Goal: Information Seeking & Learning: Check status

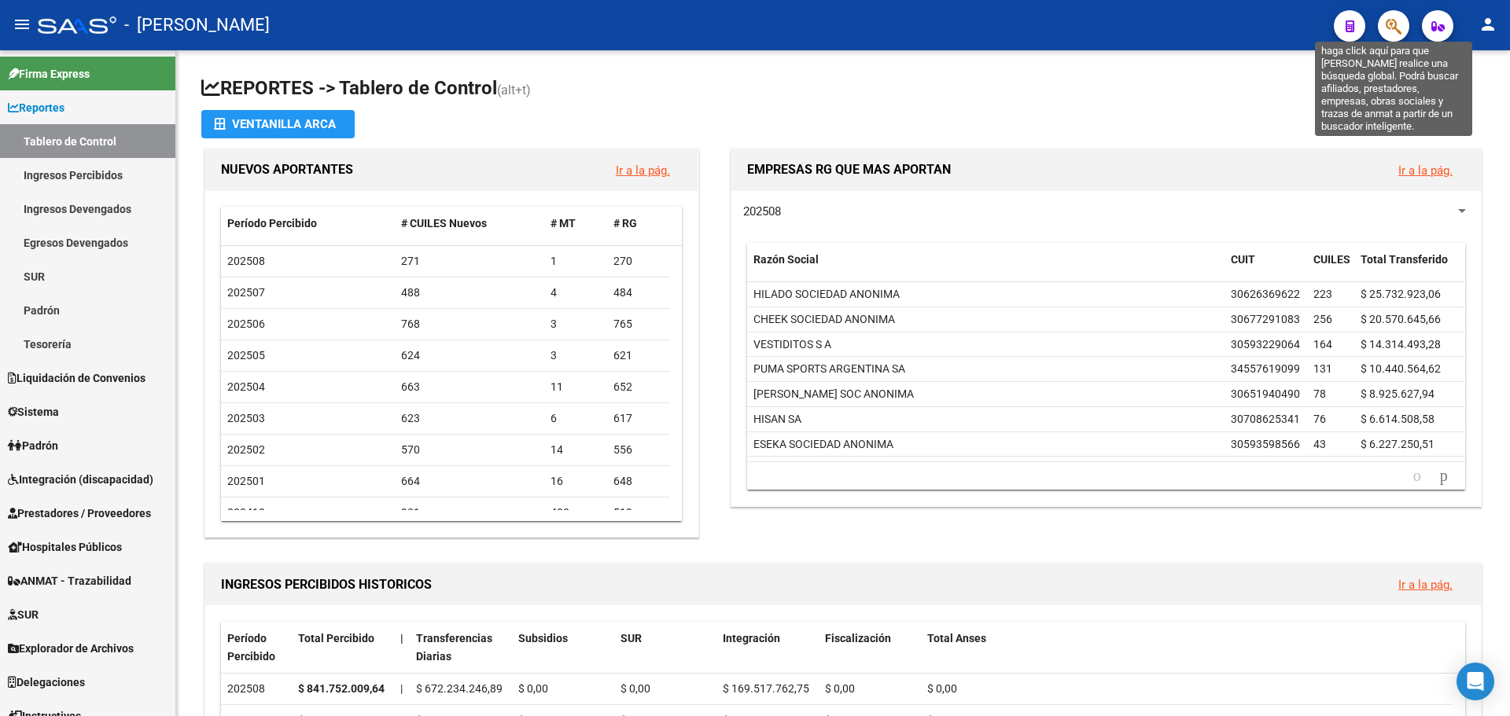
click at [1389, 25] on icon "button" at bounding box center [1393, 26] width 16 height 18
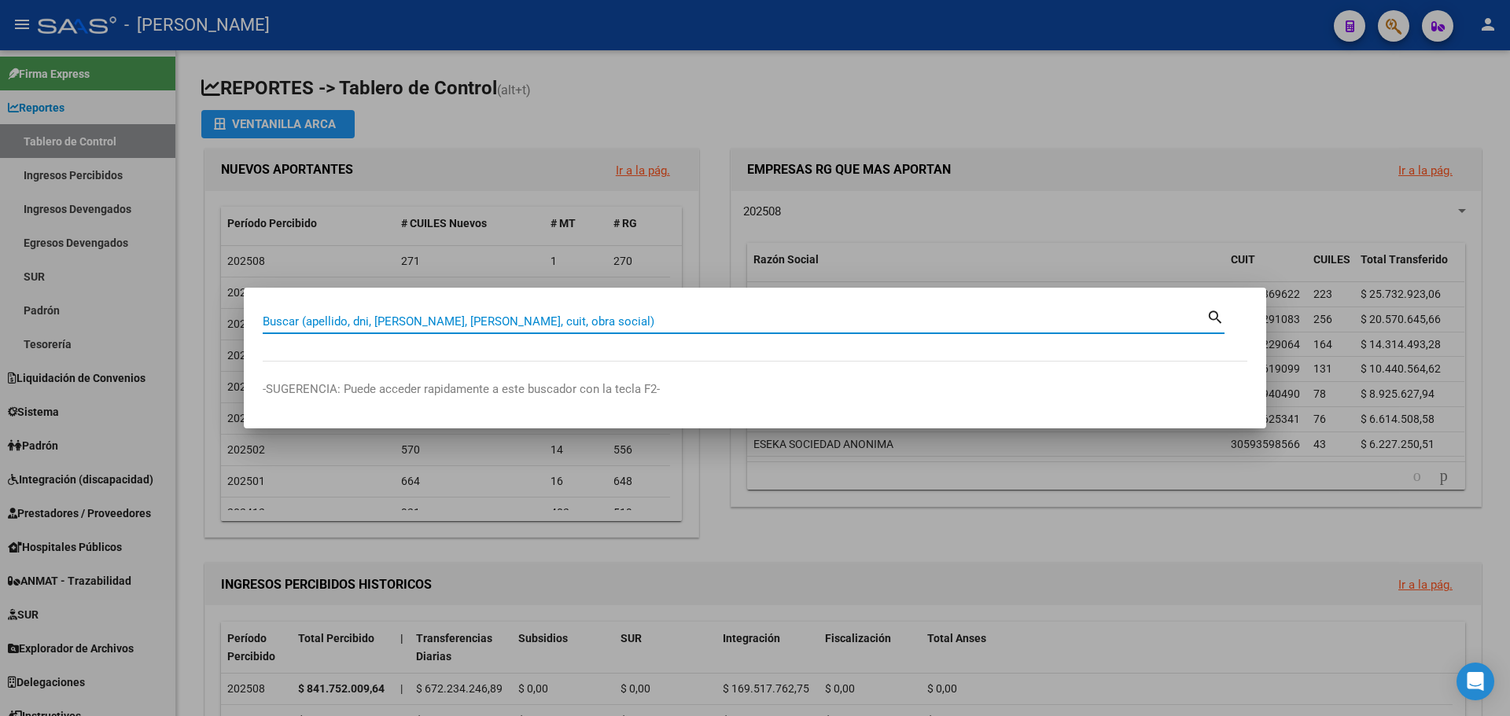
click at [564, 318] on input "Buscar (apellido, dni, [PERSON_NAME], [PERSON_NAME], cuit, obra social)" at bounding box center [734, 321] width 943 height 14
type input "27348453888"
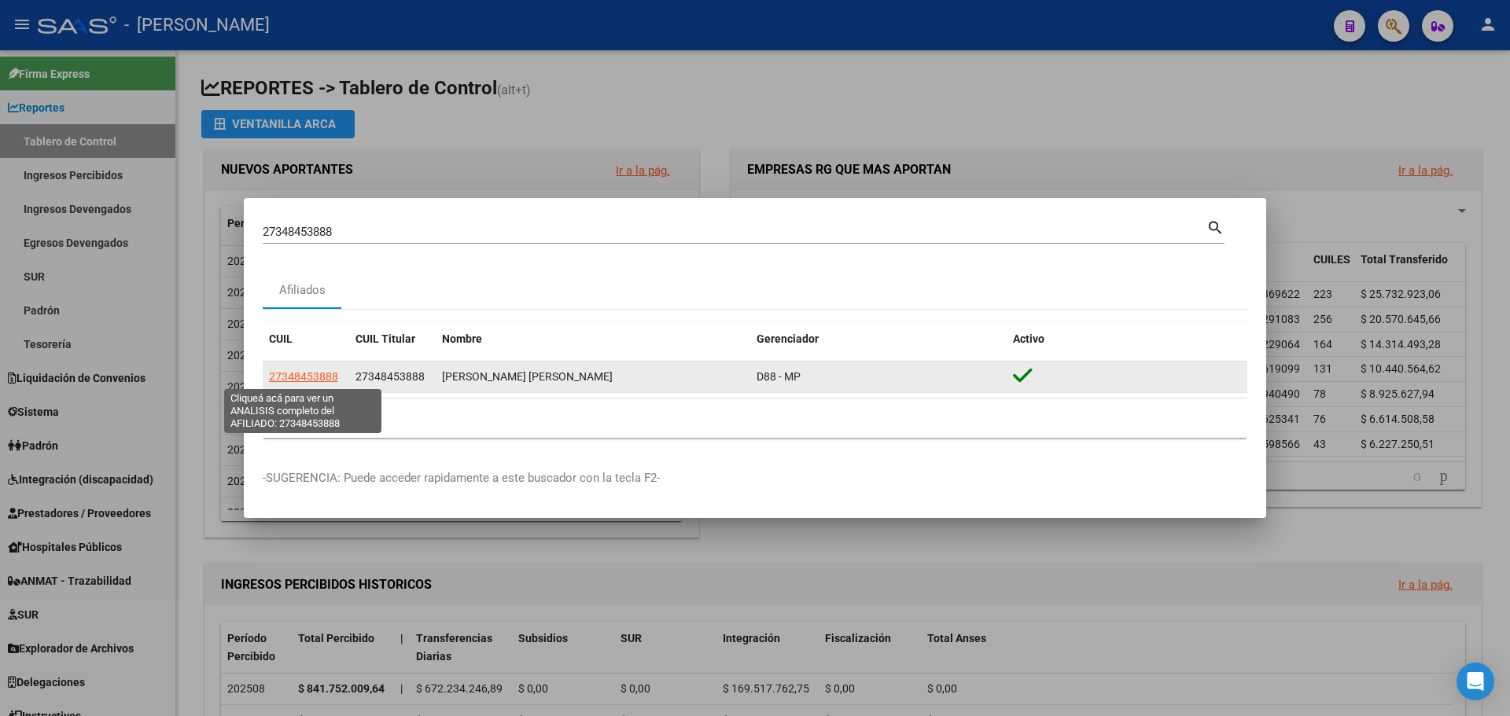
click at [319, 377] on span "27348453888" at bounding box center [303, 376] width 69 height 13
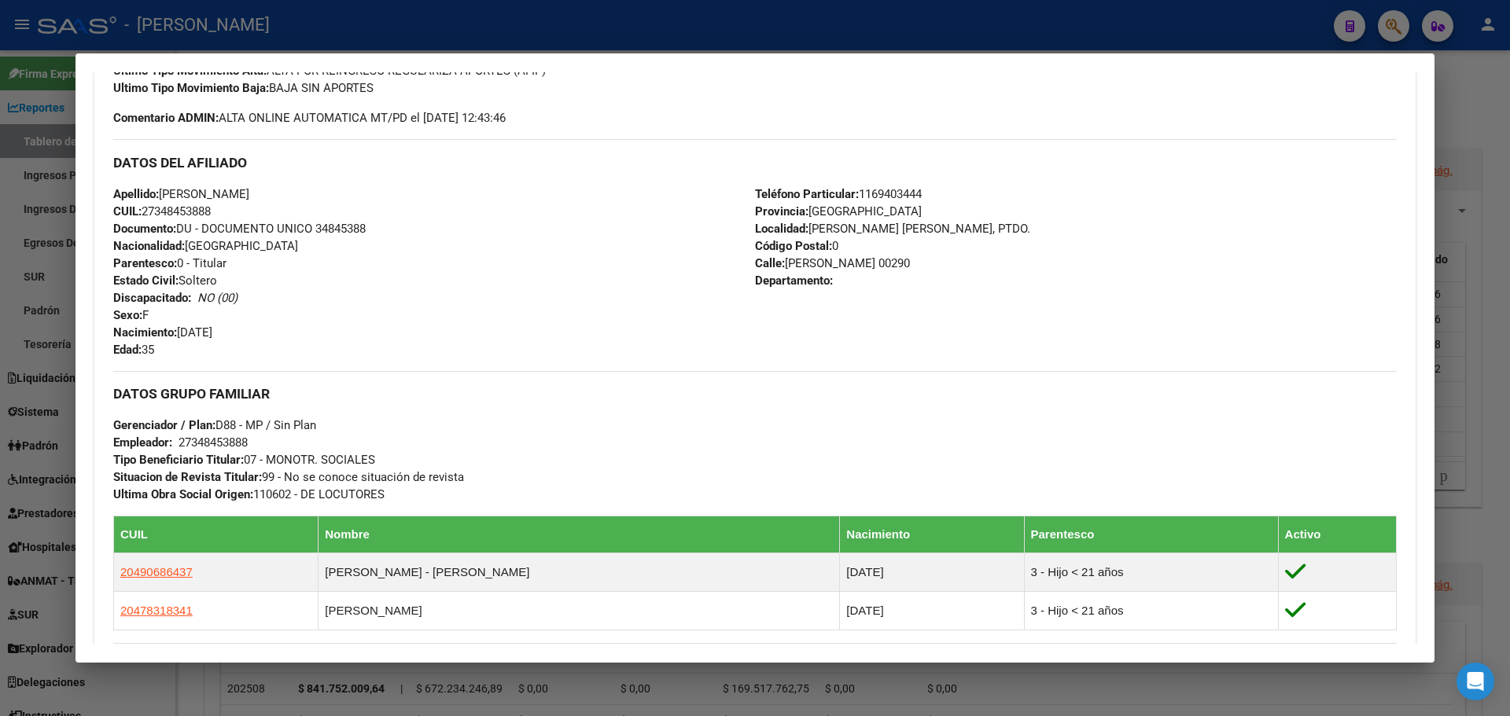
scroll to position [848, 0]
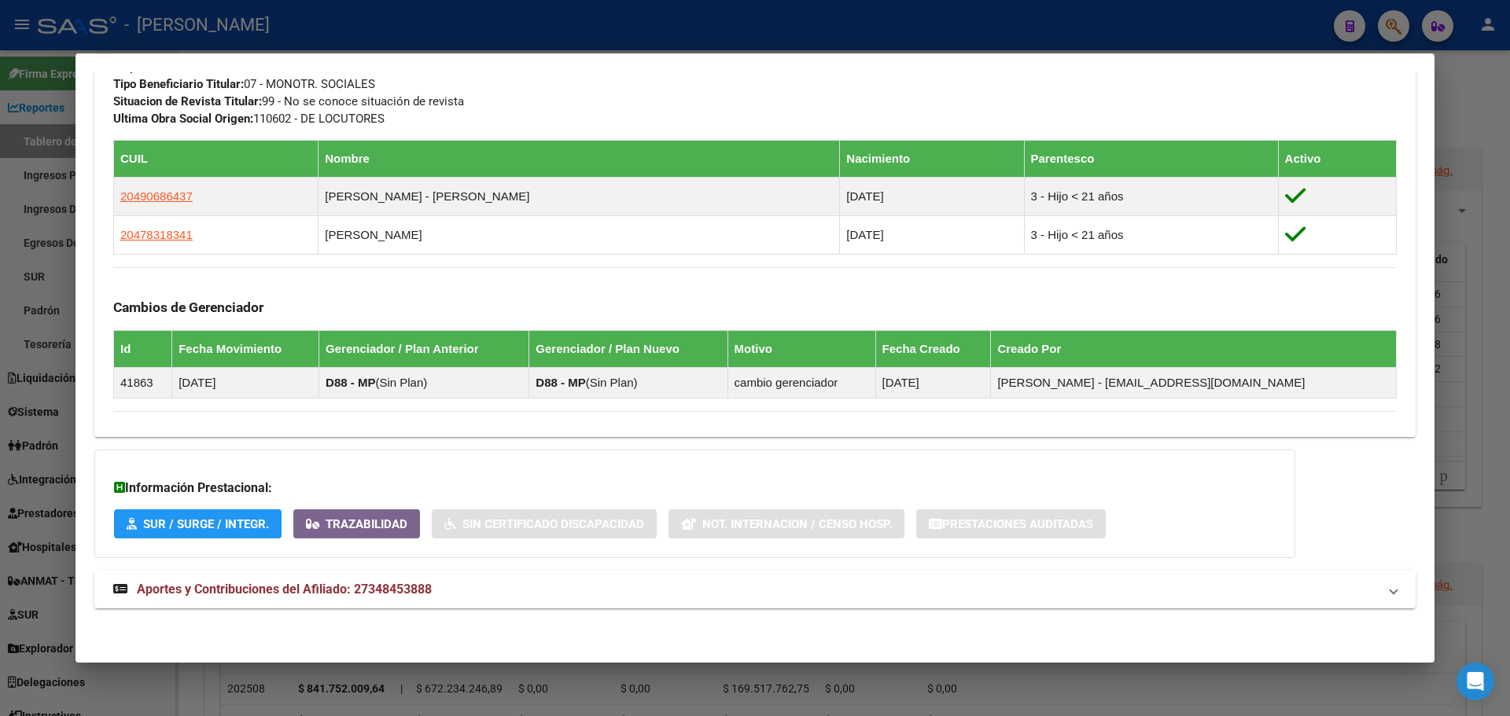
click at [330, 583] on span "Aportes y Contribuciones del Afiliado: 27348453888" at bounding box center [284, 589] width 295 height 15
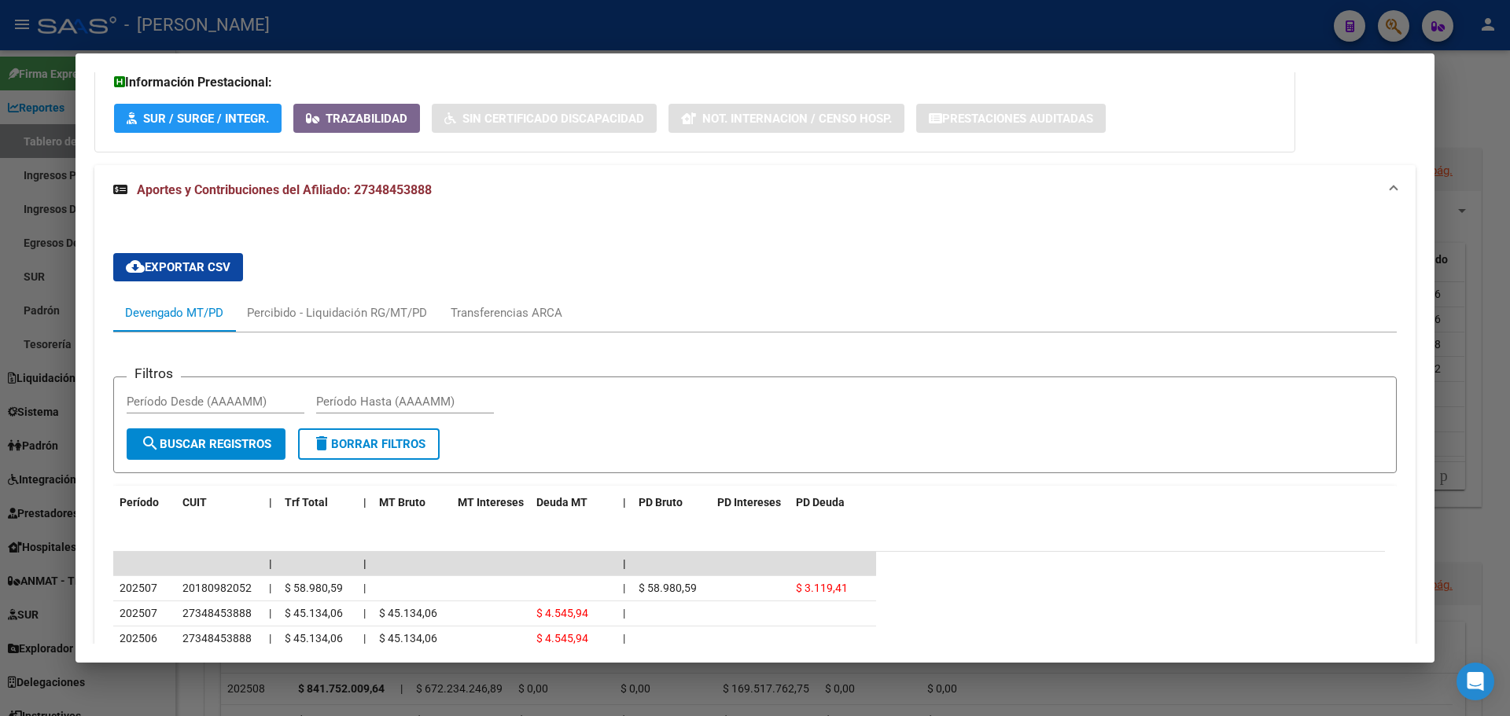
scroll to position [1554, 0]
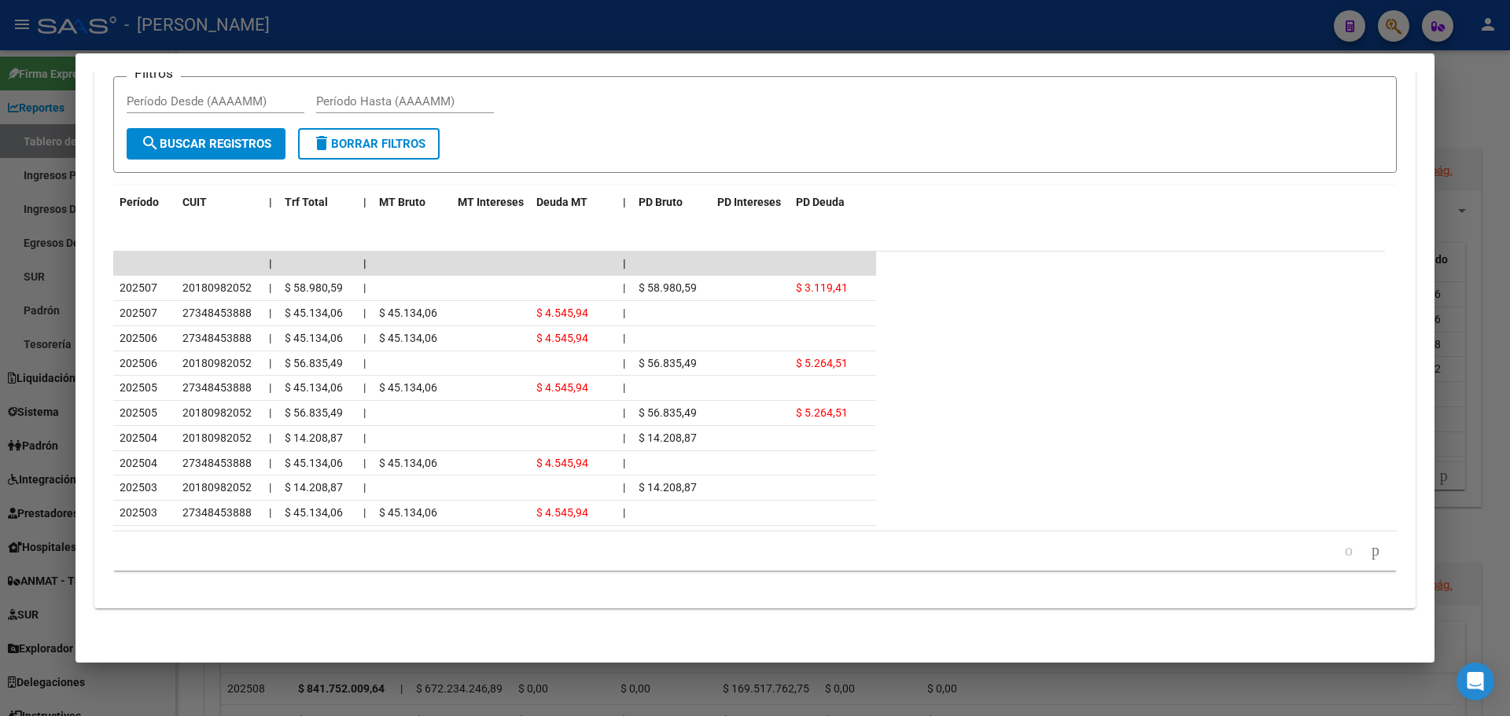
click at [1397, 27] on div at bounding box center [755, 358] width 1510 height 716
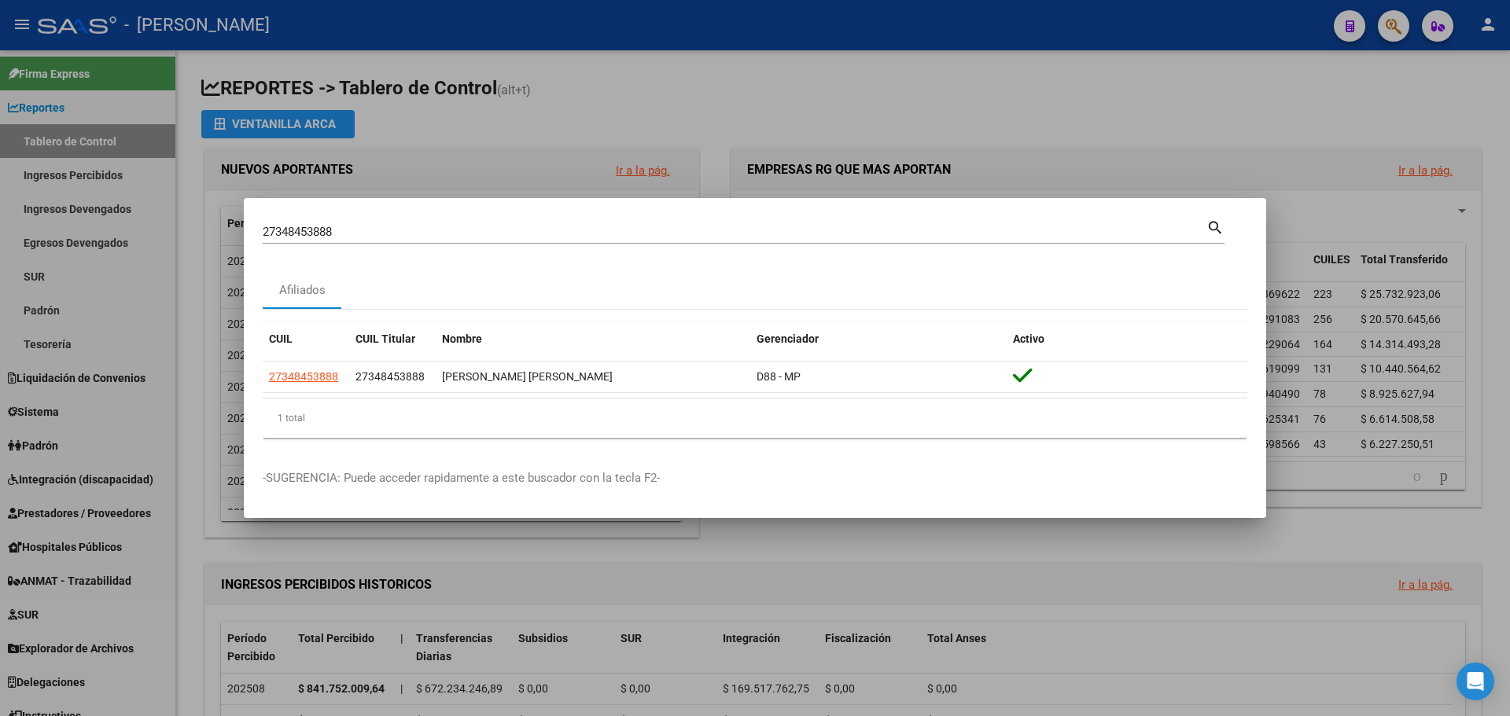
click at [1394, 27] on div at bounding box center [755, 358] width 1510 height 716
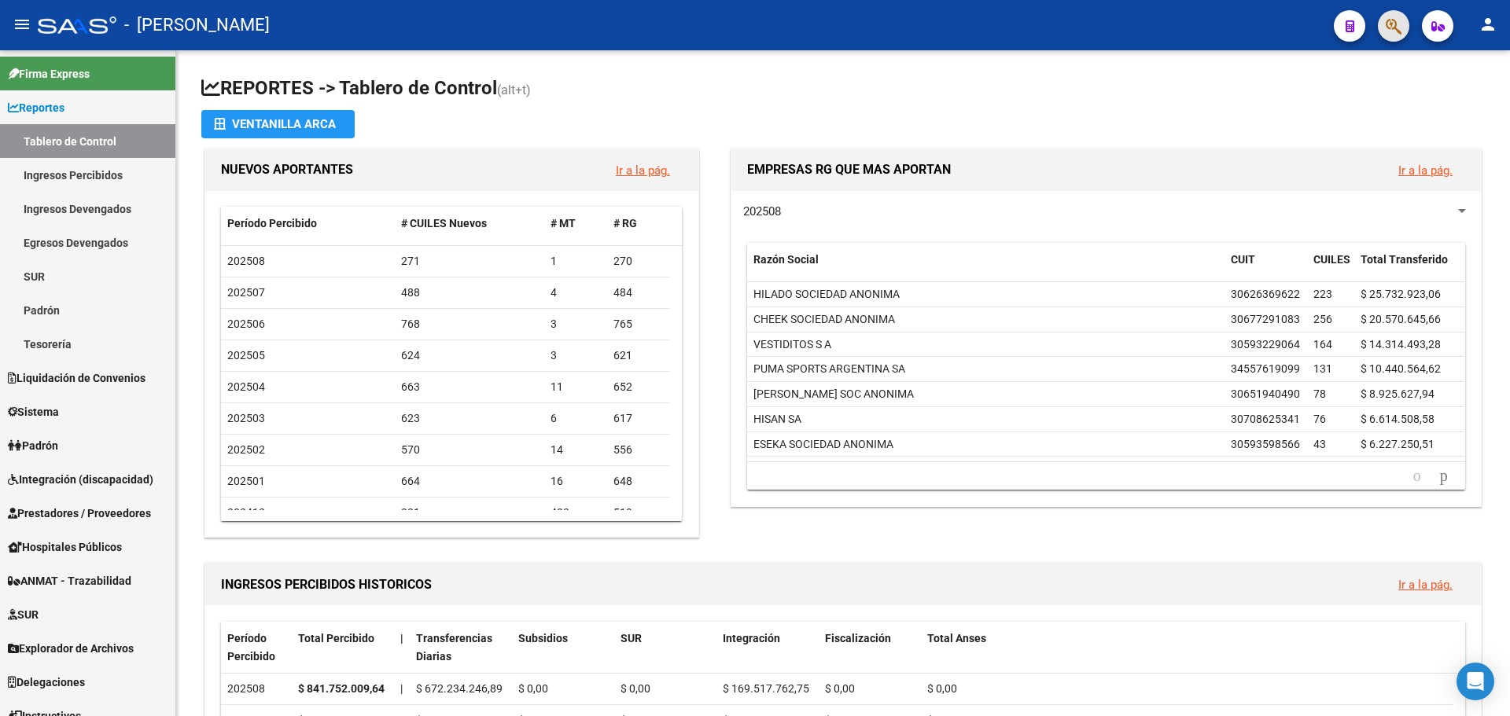
click at [1378, 30] on button "button" at bounding box center [1393, 25] width 31 height 31
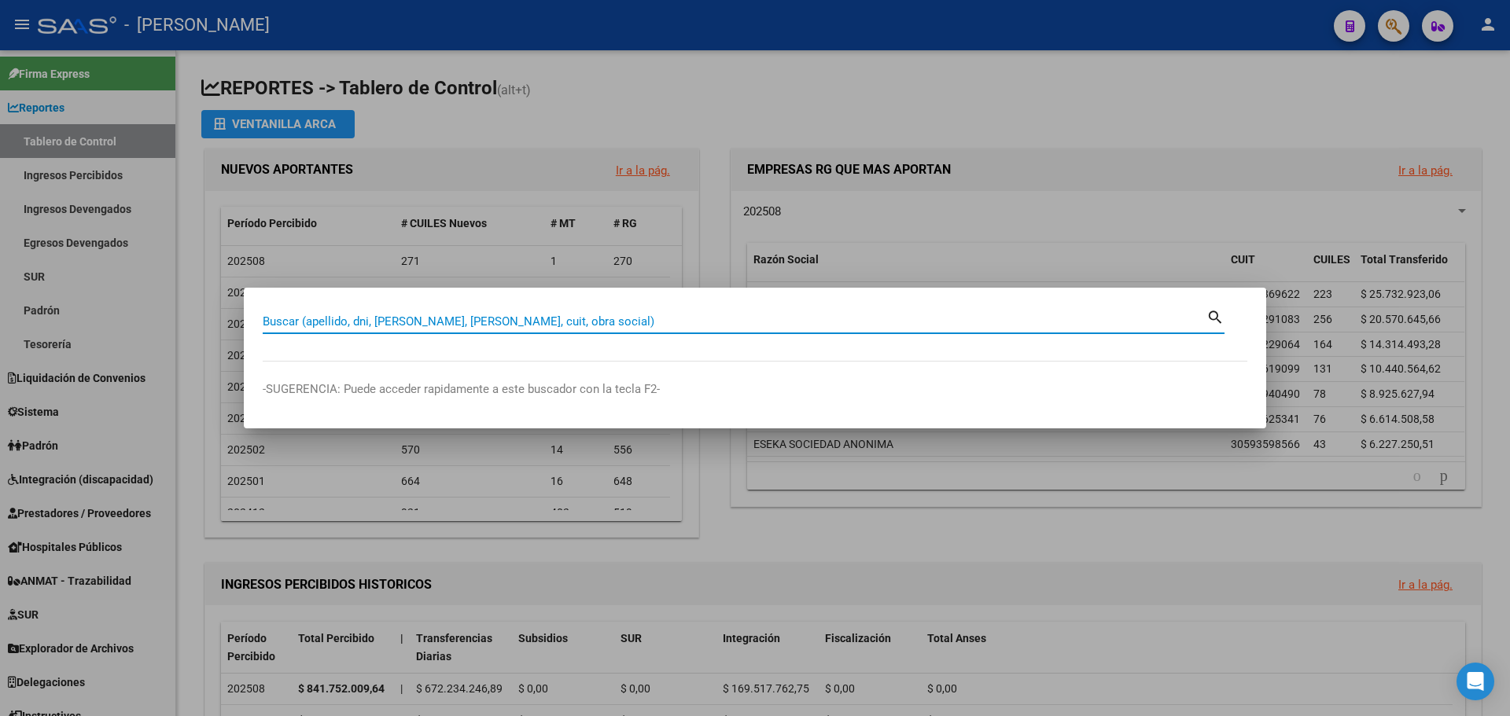
drag, startPoint x: 815, startPoint y: 323, endPoint x: 852, endPoint y: 394, distance: 79.8
click at [814, 323] on input "Buscar (apellido, dni, [PERSON_NAME], [PERSON_NAME], cuit, obra social)" at bounding box center [734, 321] width 943 height 14
click at [726, 320] on input "Buscar (apellido, dni, [PERSON_NAME], [PERSON_NAME], cuit, obra social)" at bounding box center [734, 321] width 943 height 14
type input "27301608581"
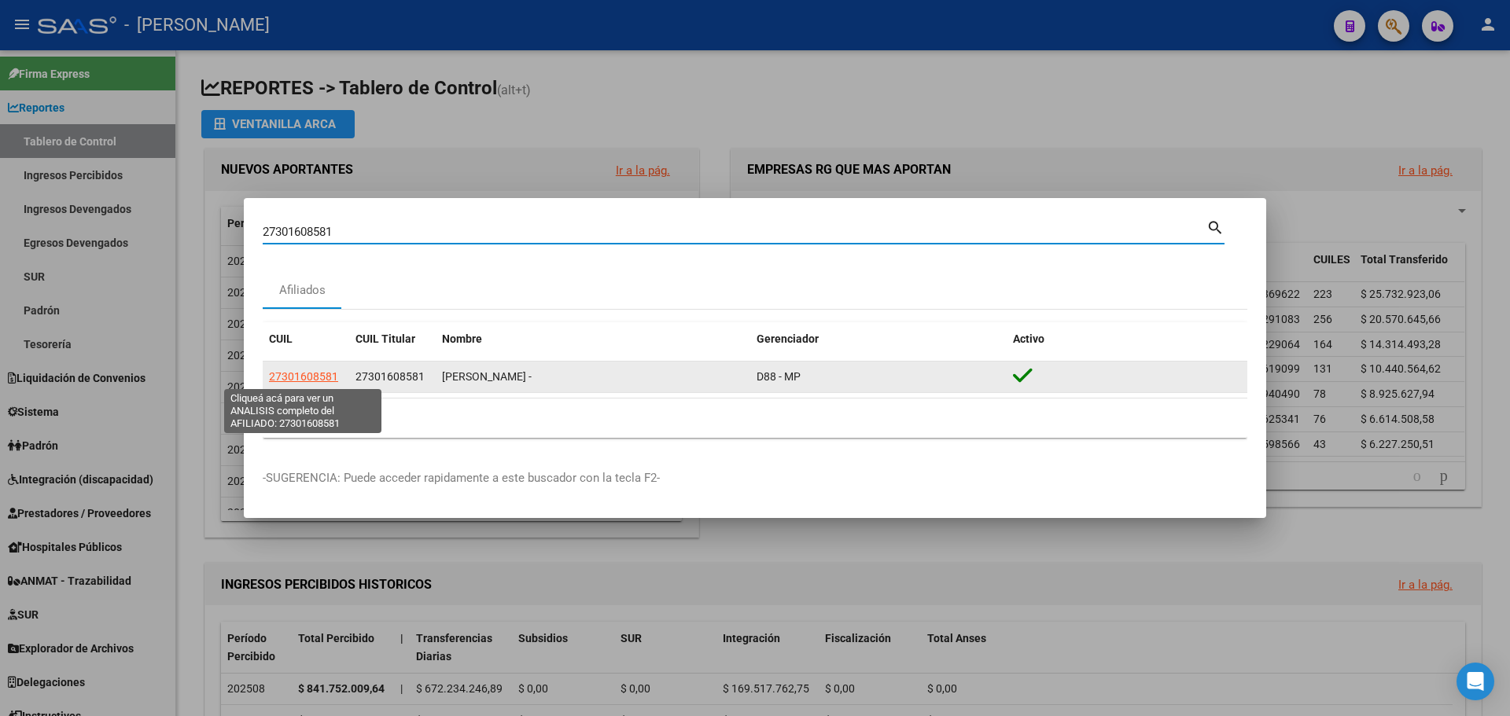
click at [296, 373] on span "27301608581" at bounding box center [303, 376] width 69 height 13
type textarea "27301608581"
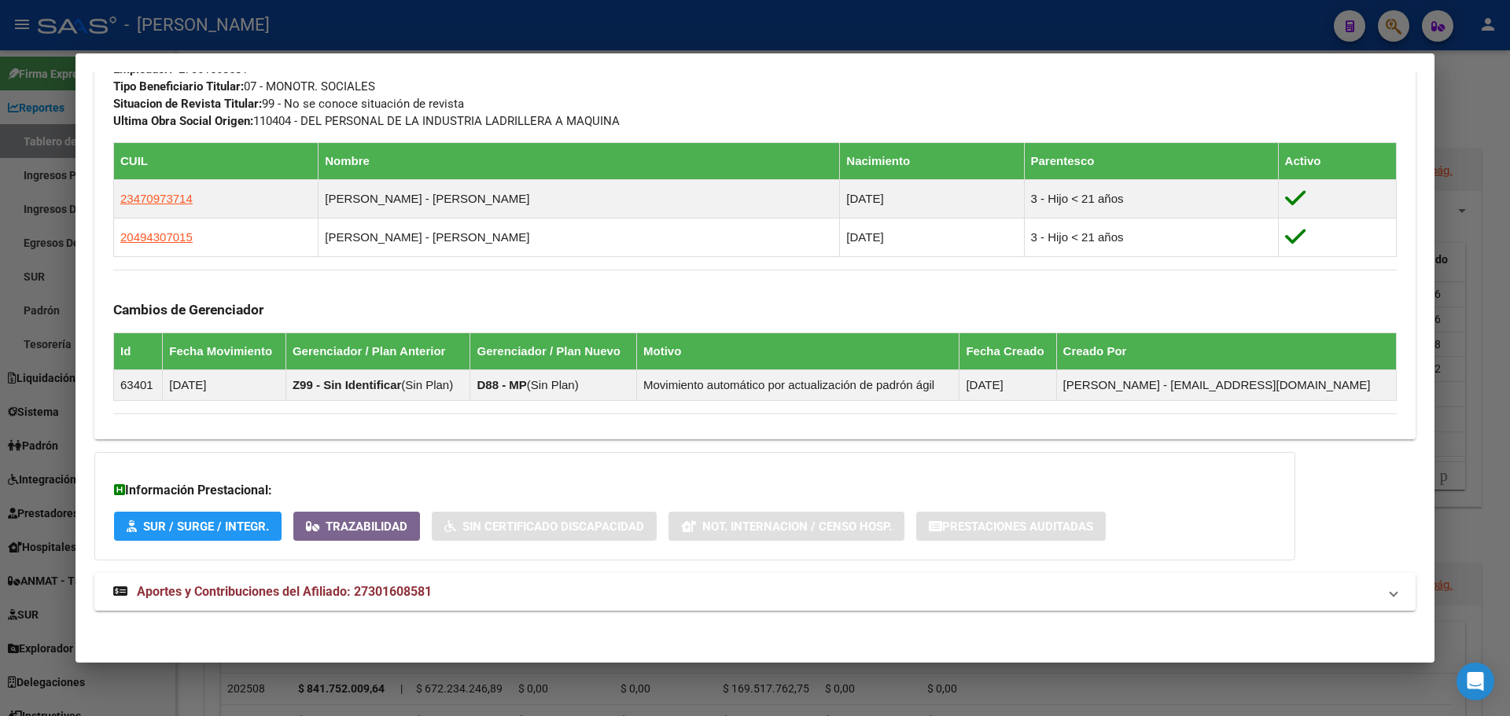
scroll to position [830, 0]
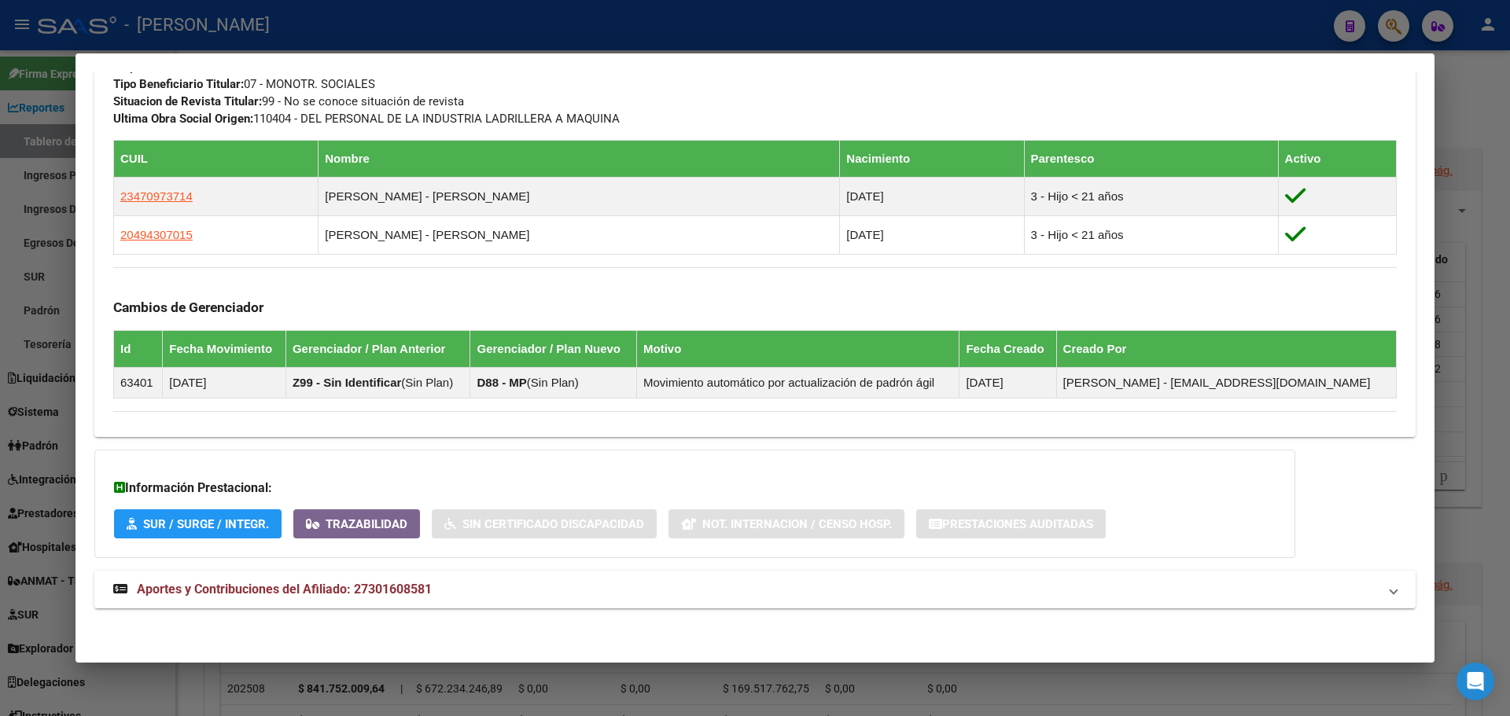
click at [398, 587] on span "Aportes y Contribuciones del Afiliado: 27301608581" at bounding box center [284, 589] width 295 height 15
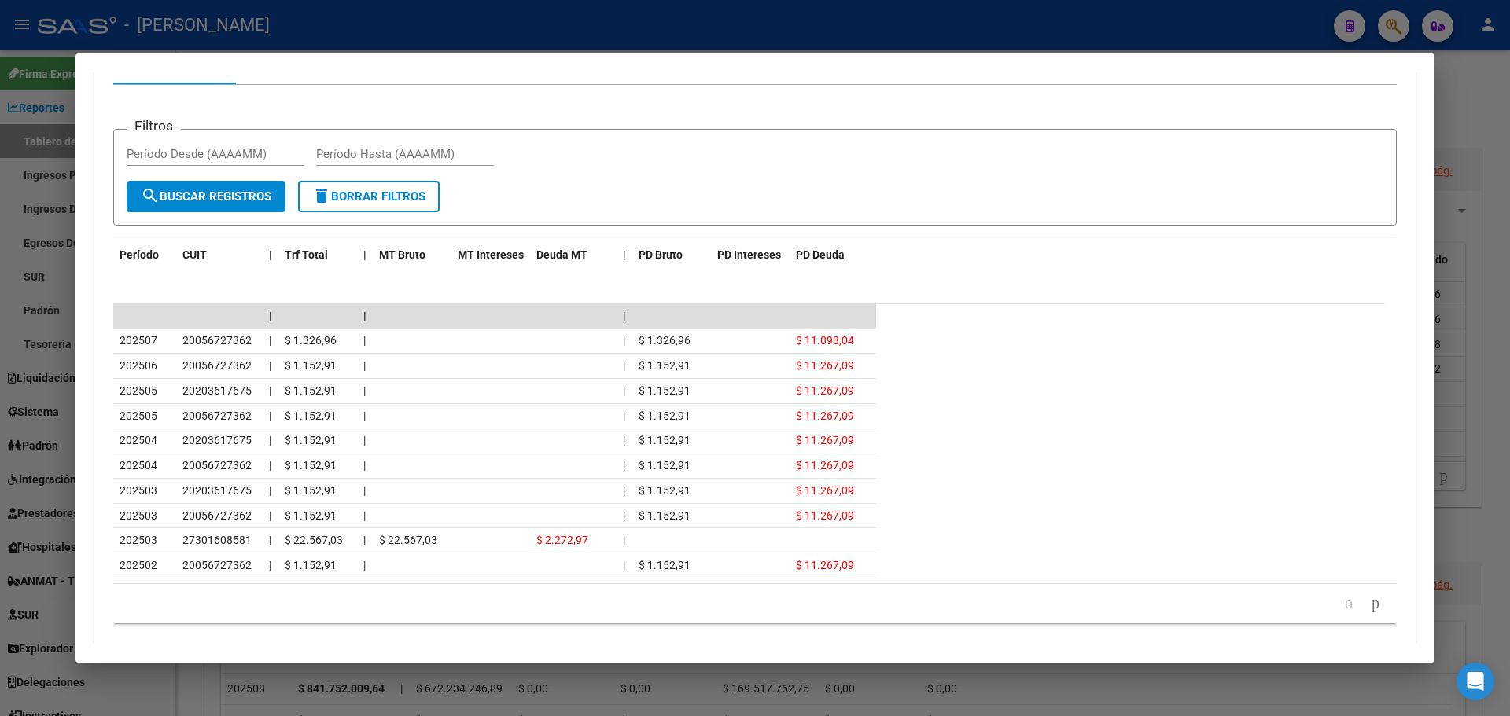
scroll to position [1536, 0]
